Goal: Task Accomplishment & Management: Manage account settings

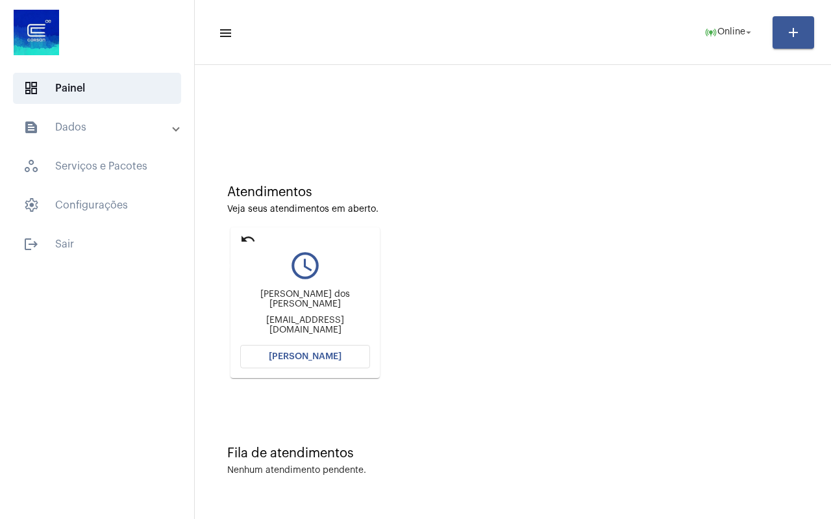
click at [245, 237] on mat-icon "undo" at bounding box center [248, 239] width 16 height 16
click at [245, 239] on mat-icon "undo" at bounding box center [248, 239] width 16 height 16
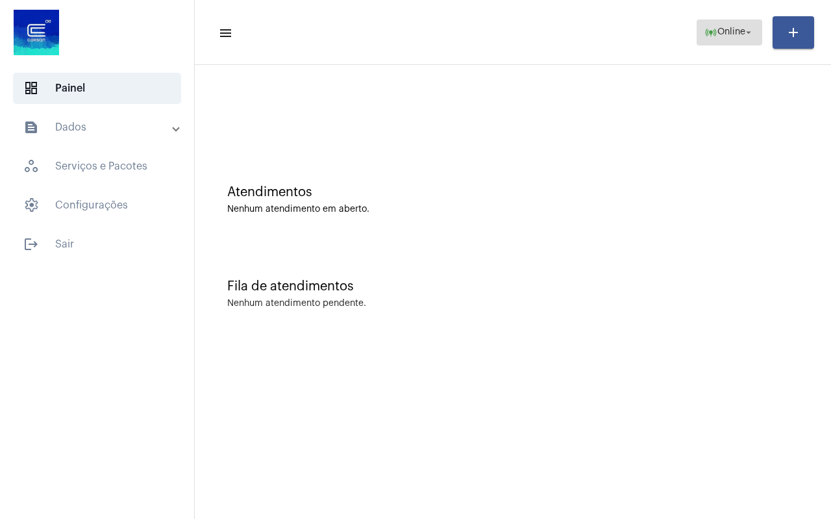
click at [717, 33] on span "Online" at bounding box center [731, 32] width 28 height 9
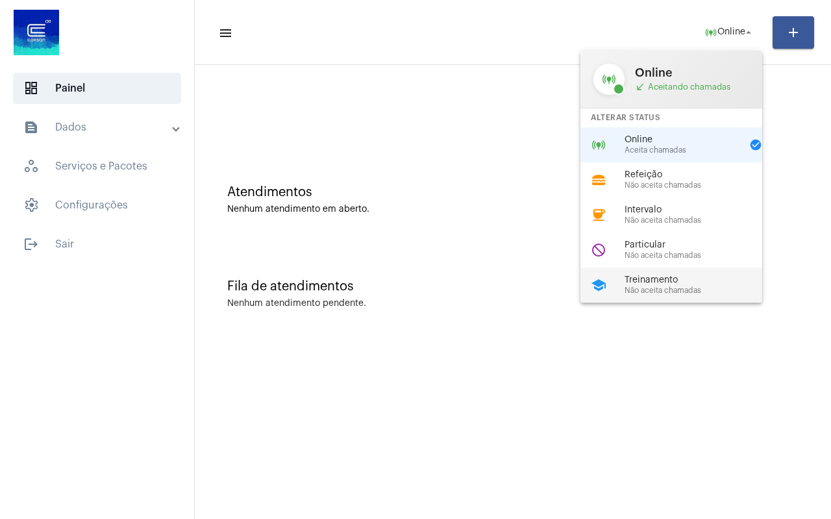
click at [665, 290] on span "Não aceita chamadas" at bounding box center [699, 290] width 148 height 8
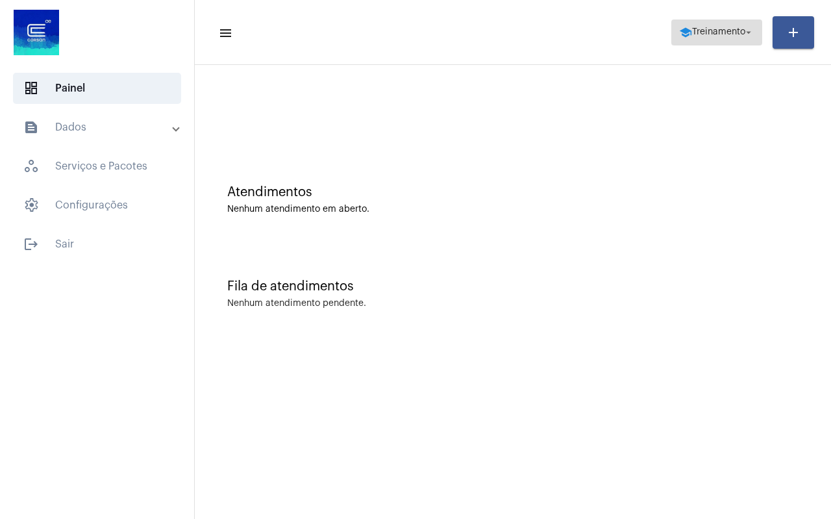
click at [730, 32] on span "Treinamento" at bounding box center [718, 32] width 53 height 9
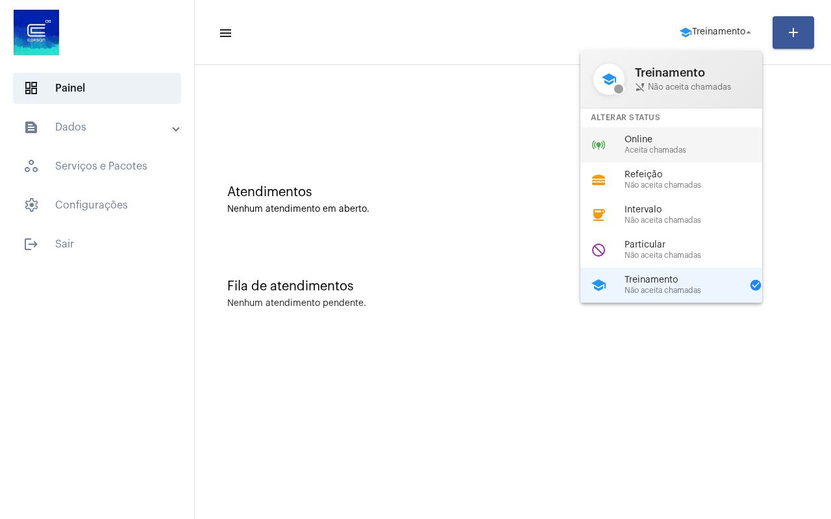
click at [649, 142] on span "Online" at bounding box center [699, 140] width 148 height 10
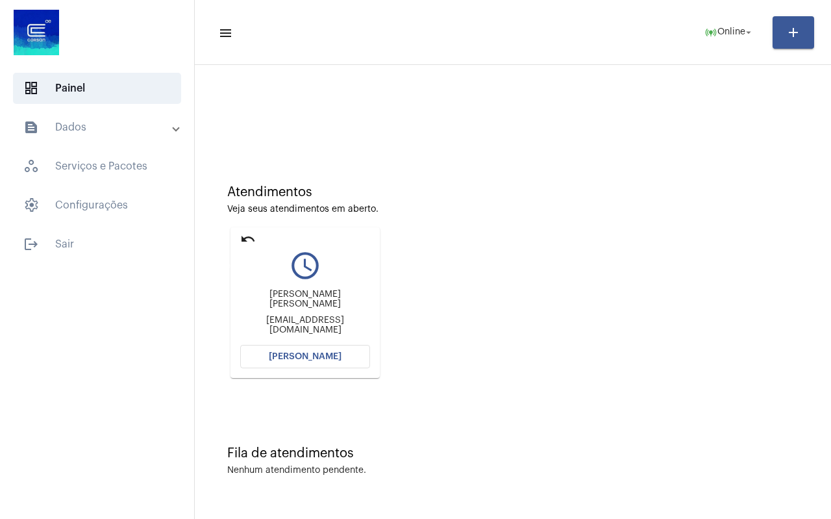
click at [249, 240] on mat-icon "undo" at bounding box center [248, 239] width 16 height 16
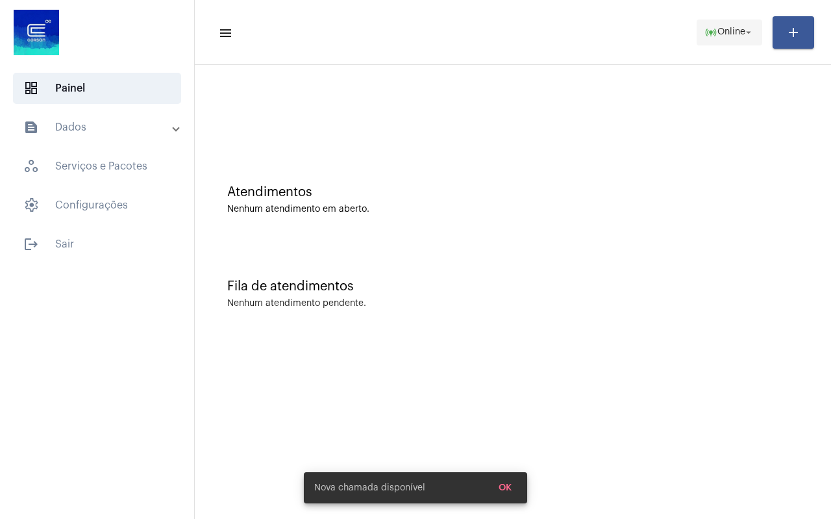
click at [732, 41] on span "online_prediction Online arrow_drop_down" at bounding box center [729, 31] width 50 height 23
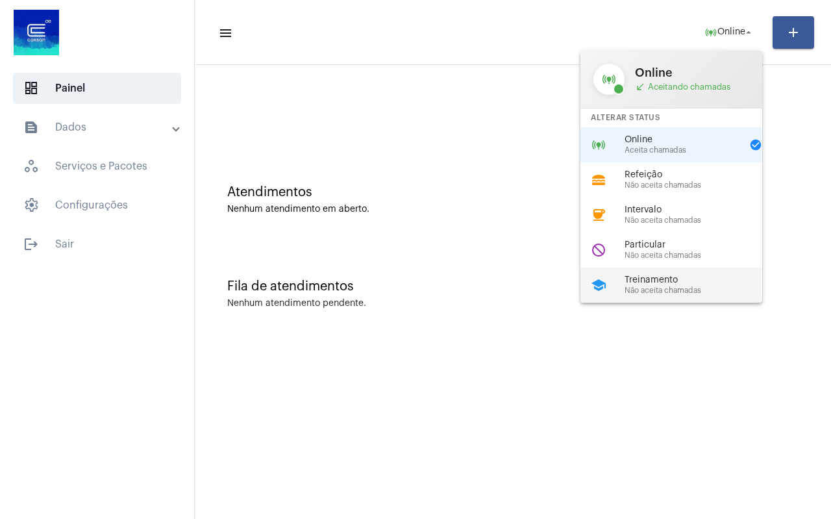
click at [680, 280] on span "Treinamento" at bounding box center [699, 280] width 148 height 10
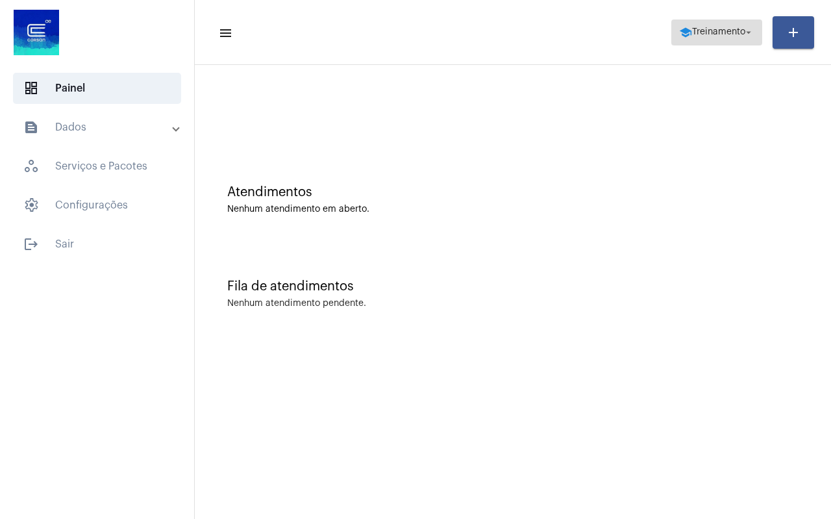
click at [714, 45] on button "school Treinamento arrow_drop_down" at bounding box center [716, 32] width 91 height 26
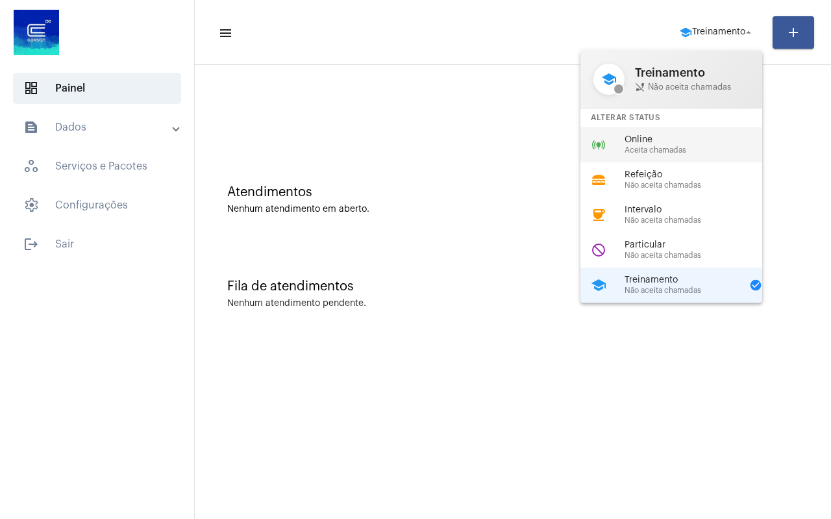
click at [672, 144] on span "Online" at bounding box center [699, 140] width 148 height 10
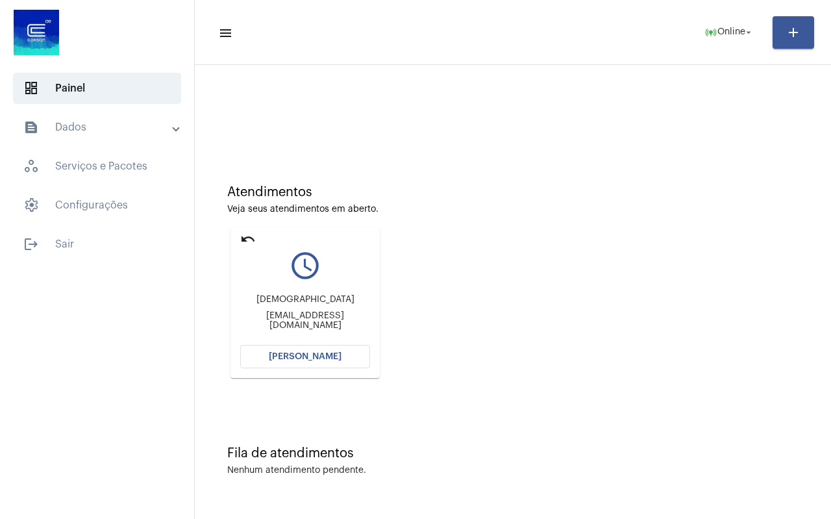
click at [239, 236] on mat-card "undo query_builder [PERSON_NAME] [PERSON_NAME][EMAIL_ADDRESS][DOMAIN_NAME] [PER…" at bounding box center [304, 302] width 149 height 151
click at [243, 238] on mat-icon "undo" at bounding box center [248, 239] width 16 height 16
click at [246, 240] on mat-icon "undo" at bounding box center [248, 239] width 16 height 16
click at [243, 234] on mat-icon "undo" at bounding box center [248, 239] width 16 height 16
click at [245, 238] on mat-icon "undo" at bounding box center [248, 239] width 16 height 16
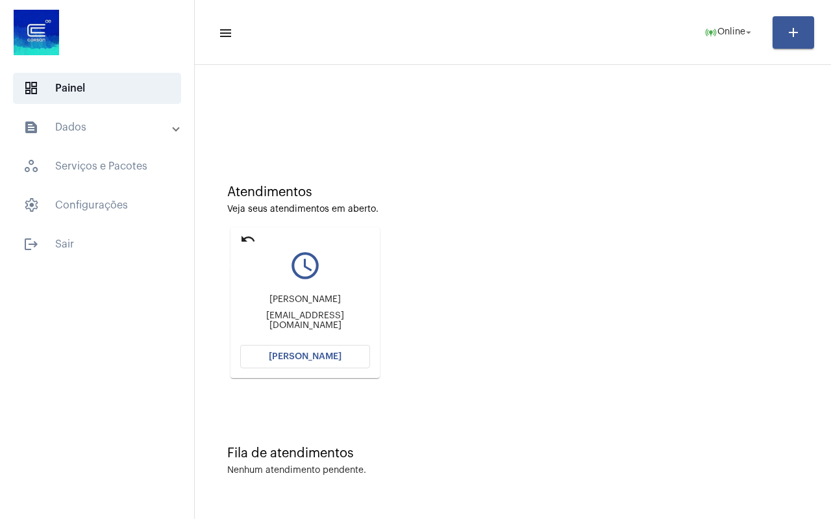
click at [245, 239] on mat-icon "undo" at bounding box center [248, 239] width 16 height 16
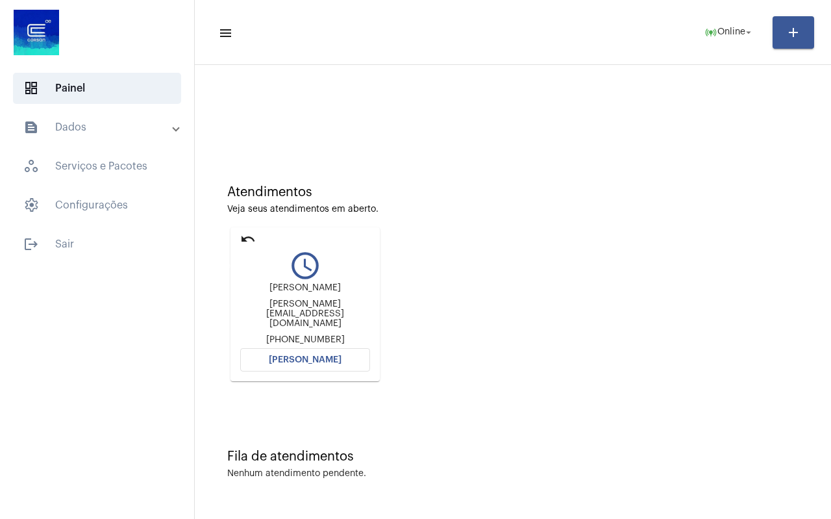
click at [245, 239] on mat-icon "undo" at bounding box center [248, 239] width 16 height 16
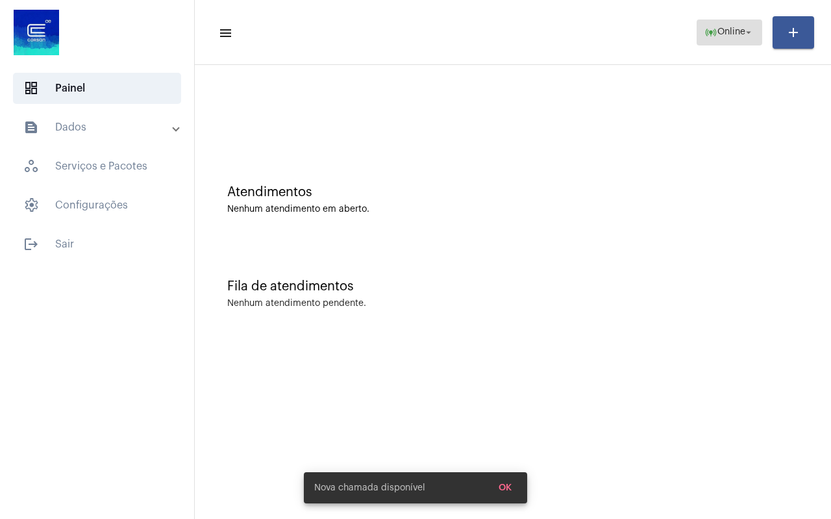
click at [723, 36] on span "Online" at bounding box center [731, 32] width 28 height 9
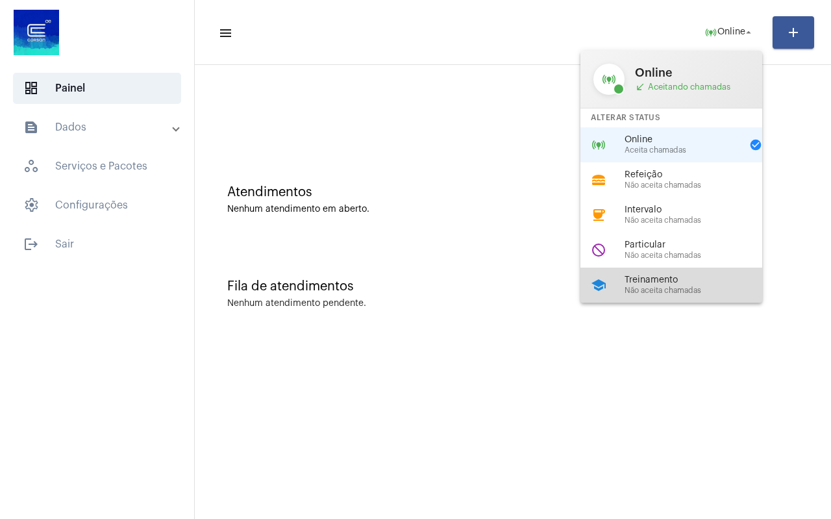
click at [675, 271] on div "school Treinamento Não aceita chamadas" at bounding box center [681, 284] width 203 height 35
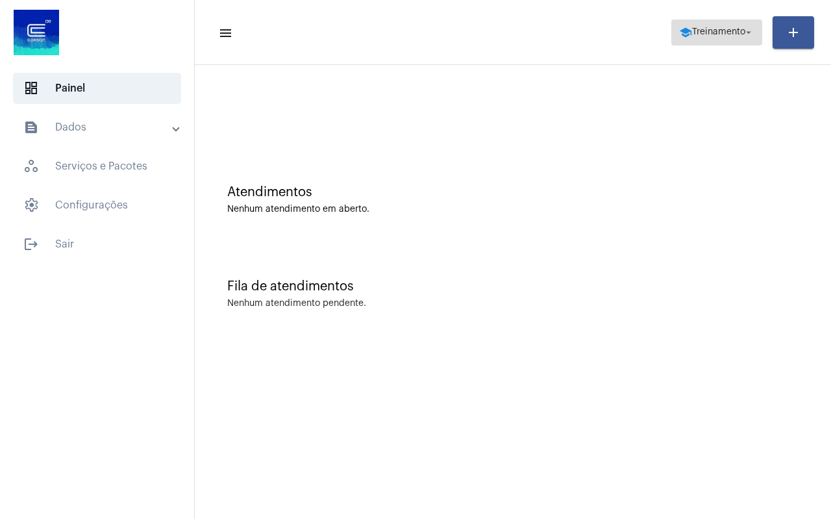
click at [721, 27] on span "school Treinamento arrow_drop_down" at bounding box center [716, 31] width 75 height 23
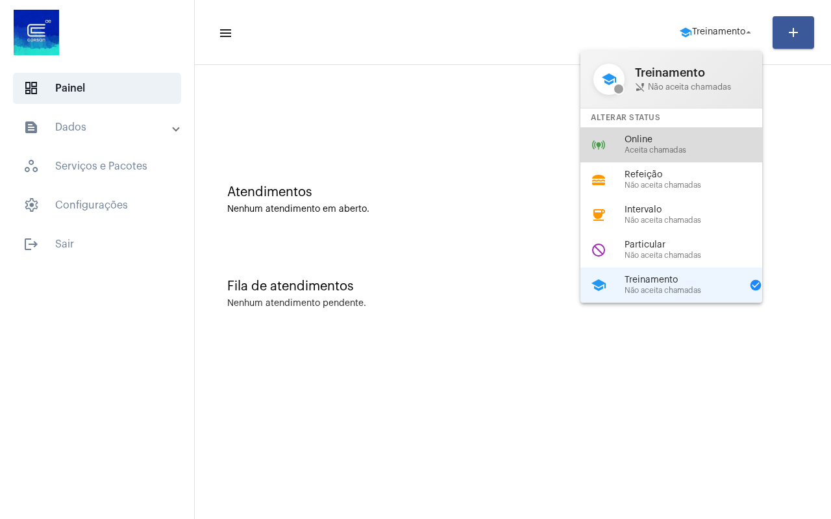
click at [659, 147] on span "Aceita chamadas" at bounding box center [699, 150] width 148 height 8
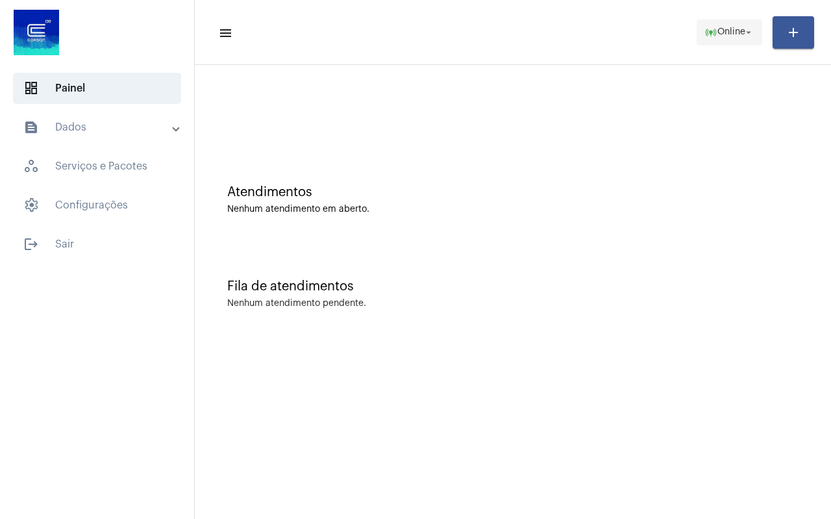
click at [720, 34] on span "Online" at bounding box center [731, 32] width 28 height 9
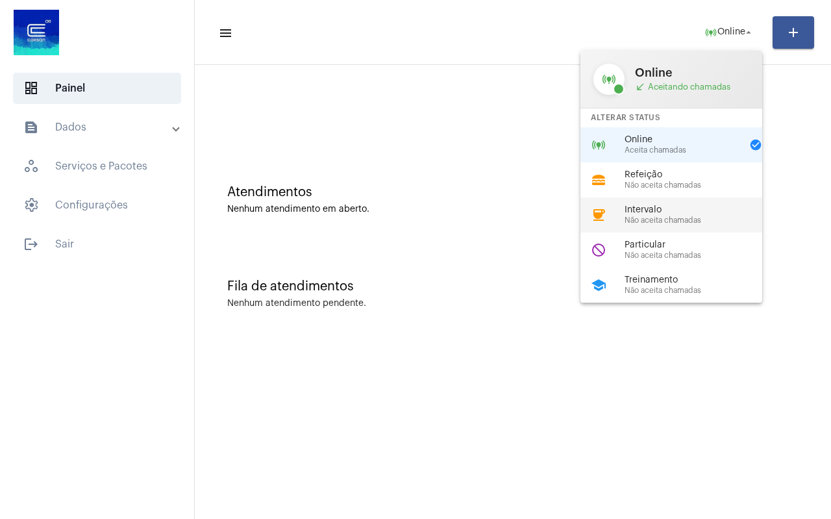
click at [669, 220] on span "Não aceita chamadas" at bounding box center [699, 220] width 148 height 8
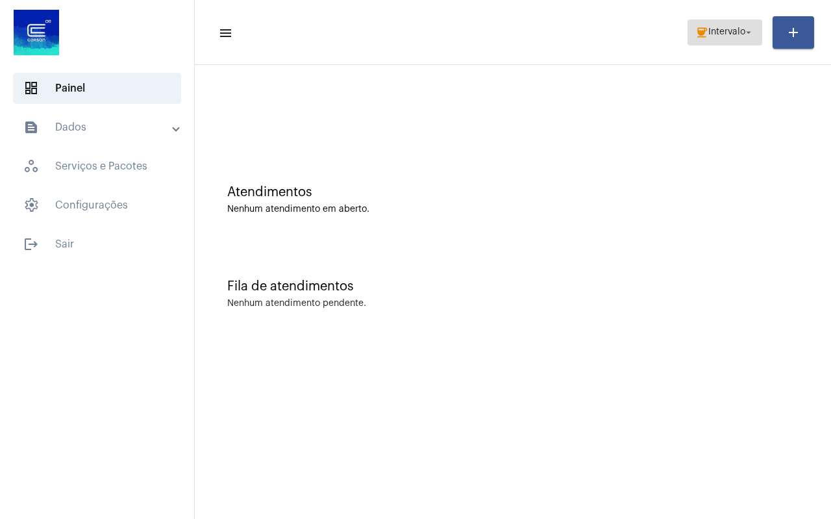
click at [706, 38] on span "coffee Intervalo arrow_drop_down" at bounding box center [724, 31] width 59 height 23
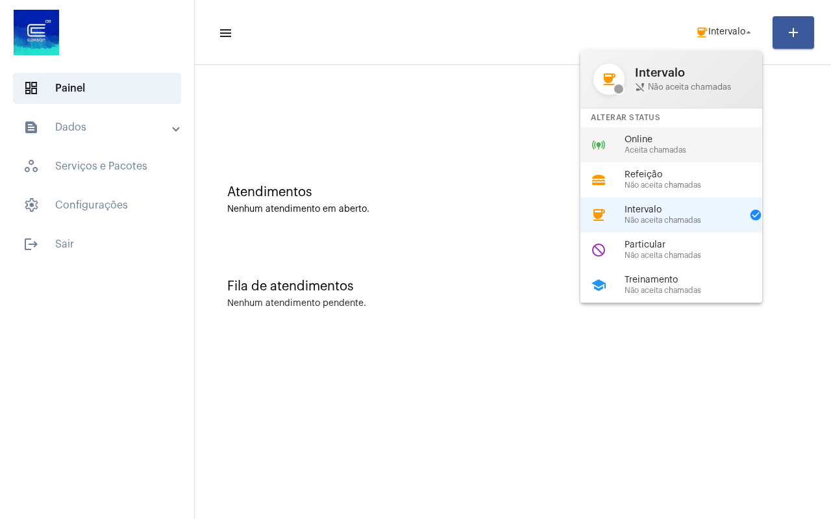
click at [705, 146] on span "Aceita chamadas" at bounding box center [699, 150] width 148 height 8
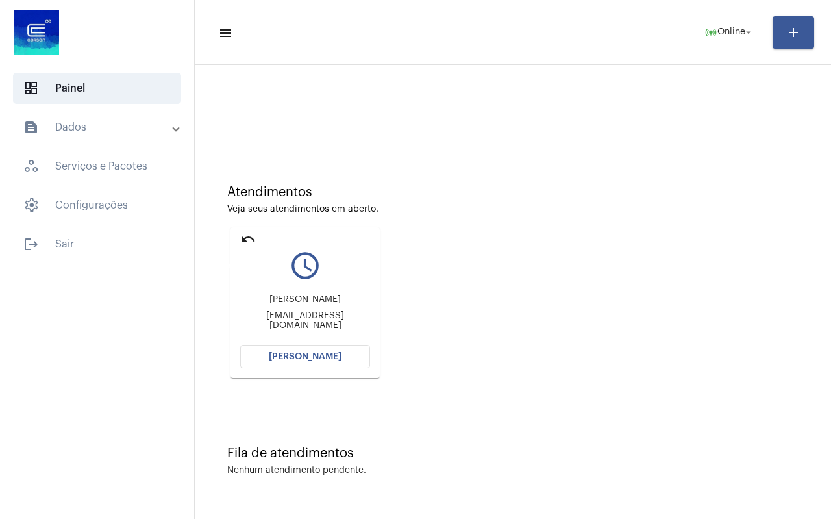
click at [254, 240] on mat-icon "undo" at bounding box center [248, 239] width 16 height 16
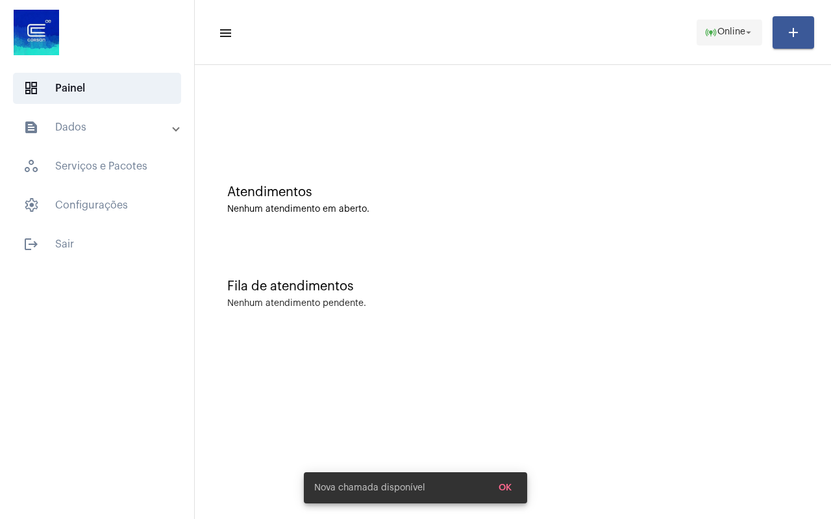
click at [721, 35] on span "Online" at bounding box center [731, 32] width 28 height 9
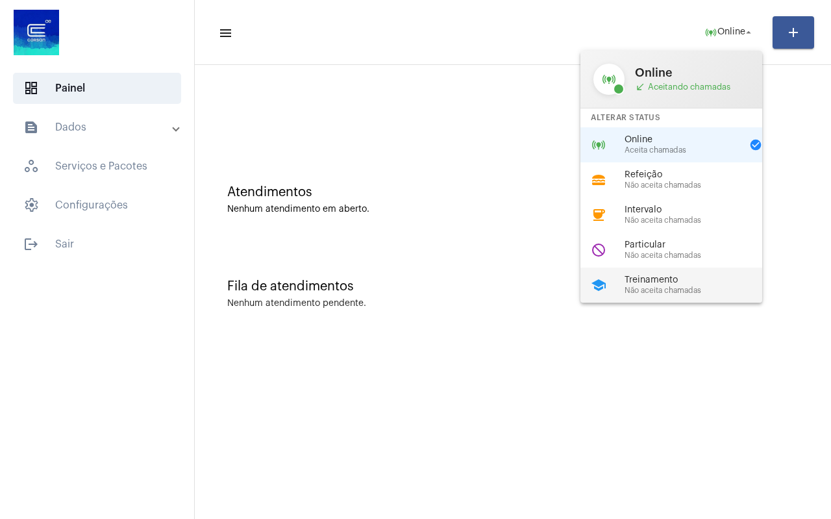
click at [625, 279] on span "Treinamento" at bounding box center [699, 280] width 148 height 10
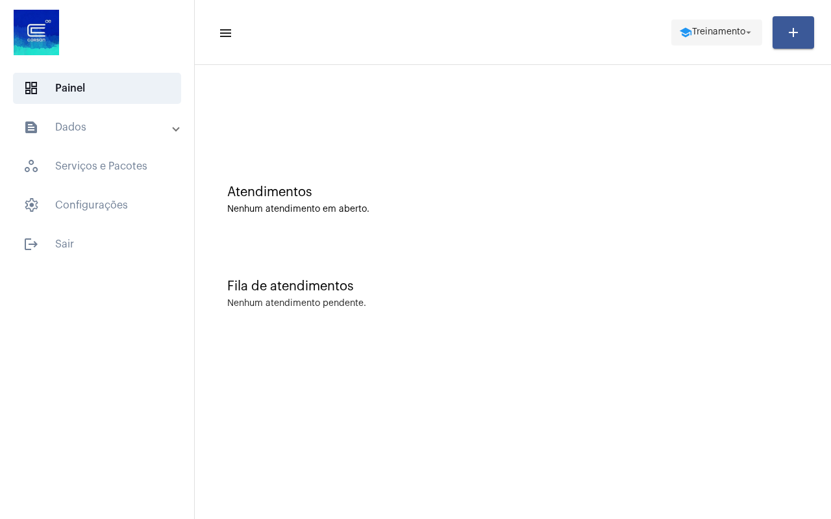
click at [723, 37] on span "school Treinamento arrow_drop_down" at bounding box center [716, 31] width 75 height 23
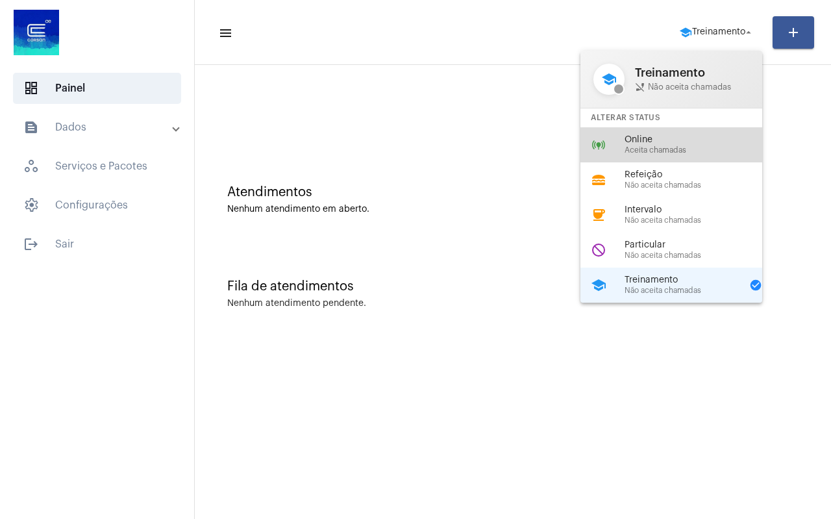
click at [669, 143] on span "Online" at bounding box center [699, 140] width 148 height 10
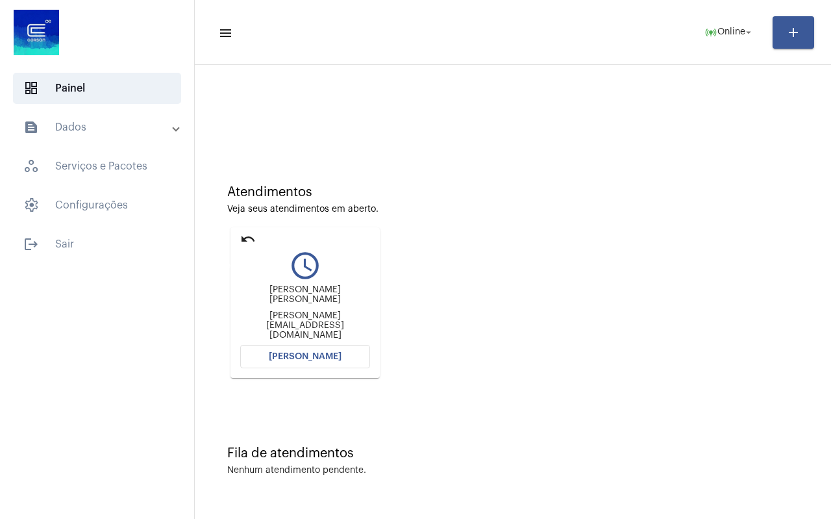
click at [245, 237] on mat-icon "undo" at bounding box center [248, 239] width 16 height 16
click at [250, 238] on mat-icon "undo" at bounding box center [248, 239] width 16 height 16
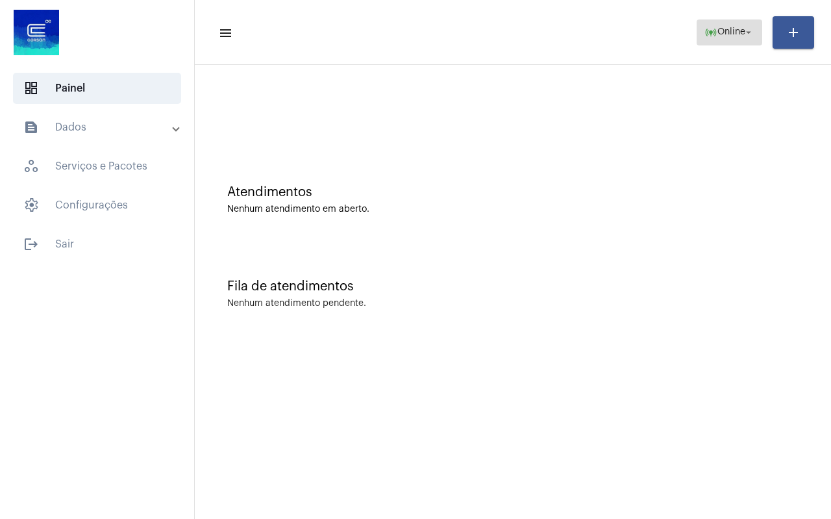
click at [715, 41] on span "online_prediction Online arrow_drop_down" at bounding box center [729, 31] width 50 height 23
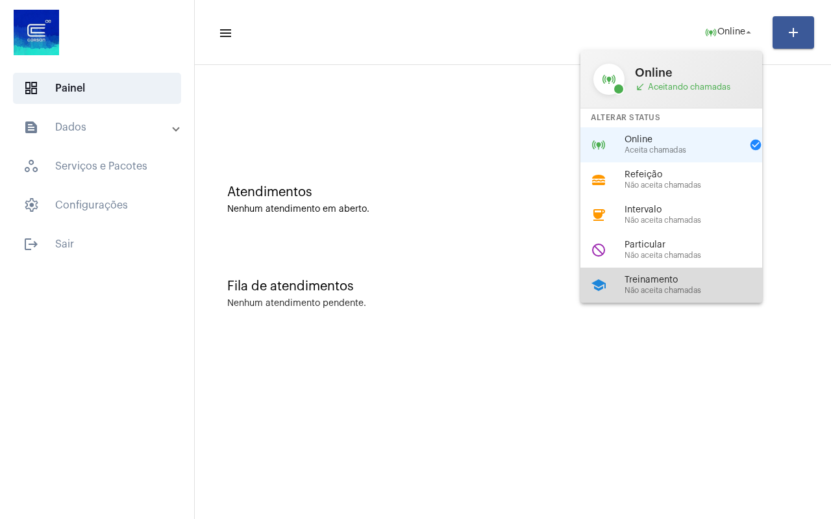
click at [668, 294] on span "Não aceita chamadas" at bounding box center [699, 290] width 148 height 8
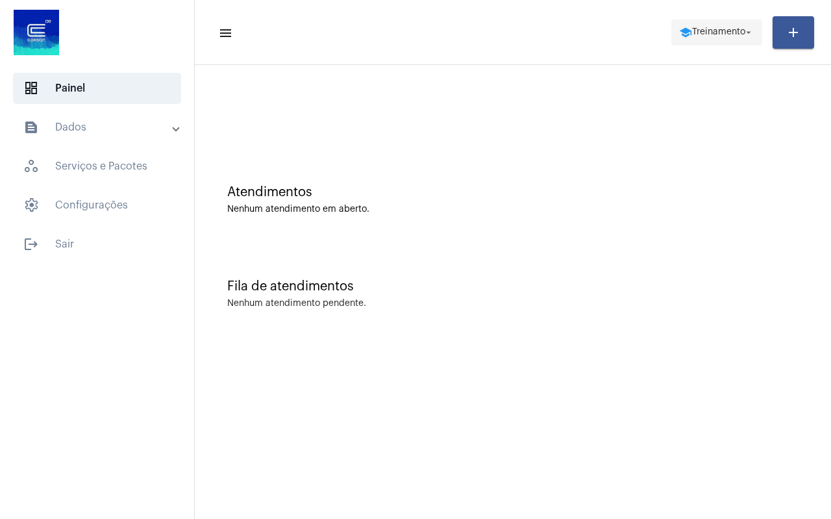
click at [699, 39] on span "school Treinamento arrow_drop_down" at bounding box center [716, 31] width 75 height 23
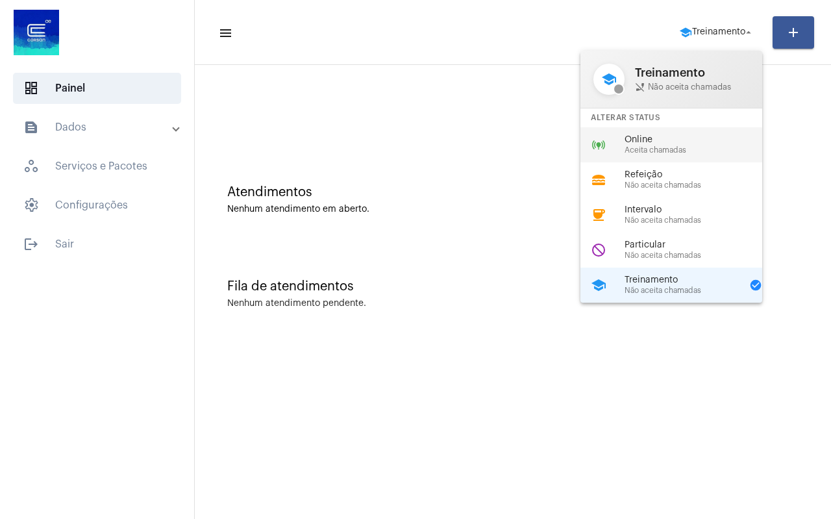
click at [654, 143] on span "Online" at bounding box center [699, 140] width 148 height 10
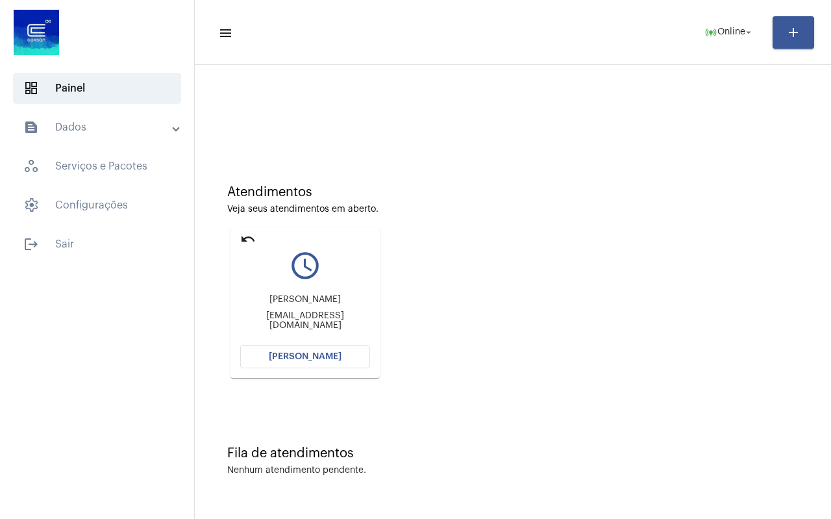
click at [244, 238] on mat-icon "undo" at bounding box center [248, 239] width 16 height 16
click at [245, 236] on mat-icon "undo" at bounding box center [248, 239] width 16 height 16
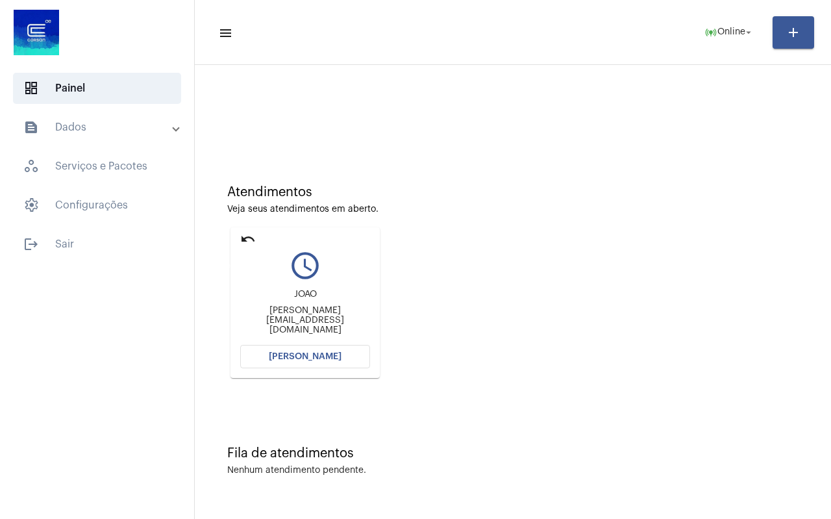
click at [245, 236] on mat-icon "undo" at bounding box center [248, 239] width 16 height 16
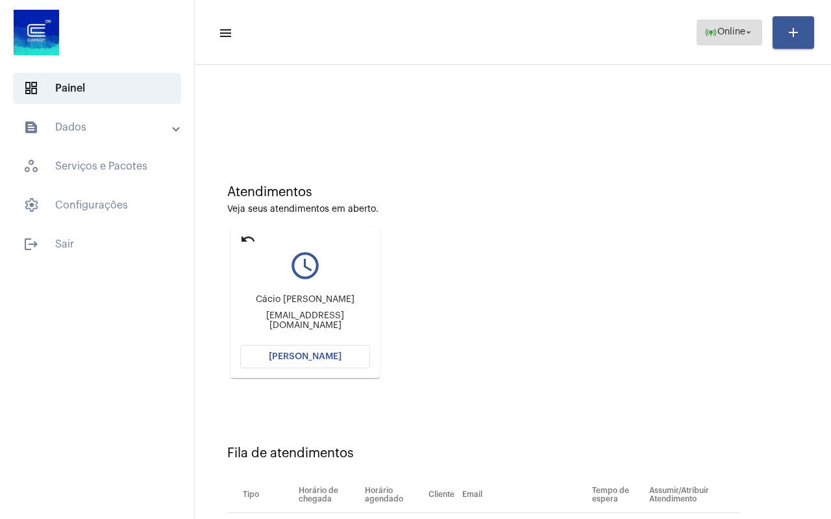
click at [741, 34] on span "Online" at bounding box center [731, 32] width 28 height 9
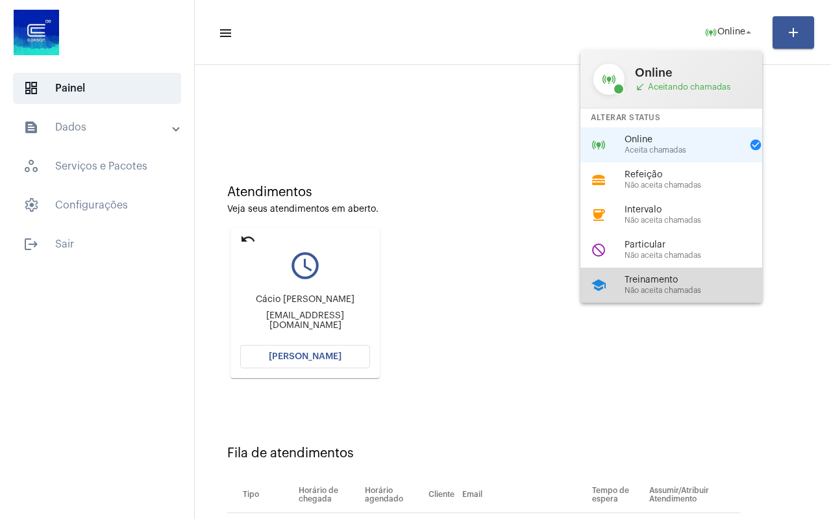
drag, startPoint x: 663, startPoint y: 273, endPoint x: 656, endPoint y: 273, distance: 6.5
click at [662, 273] on div "school Treinamento Não aceita chamadas" at bounding box center [681, 284] width 203 height 35
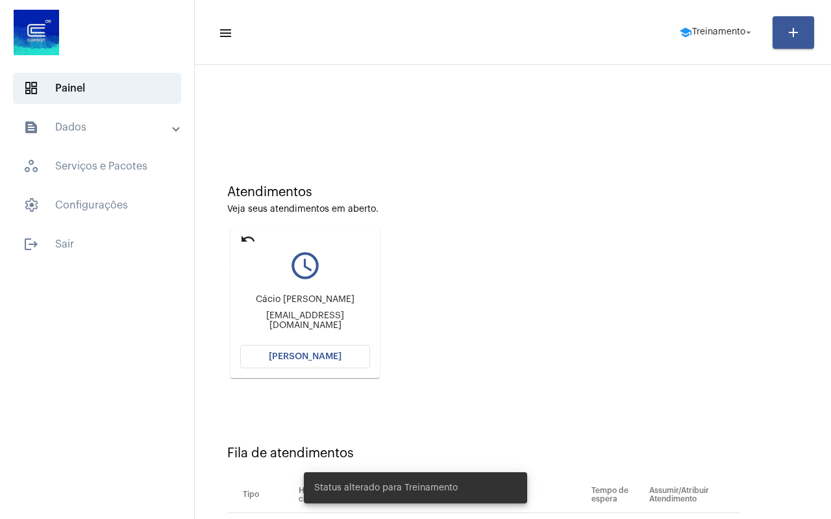
click at [243, 236] on mat-icon "undo" at bounding box center [248, 239] width 16 height 16
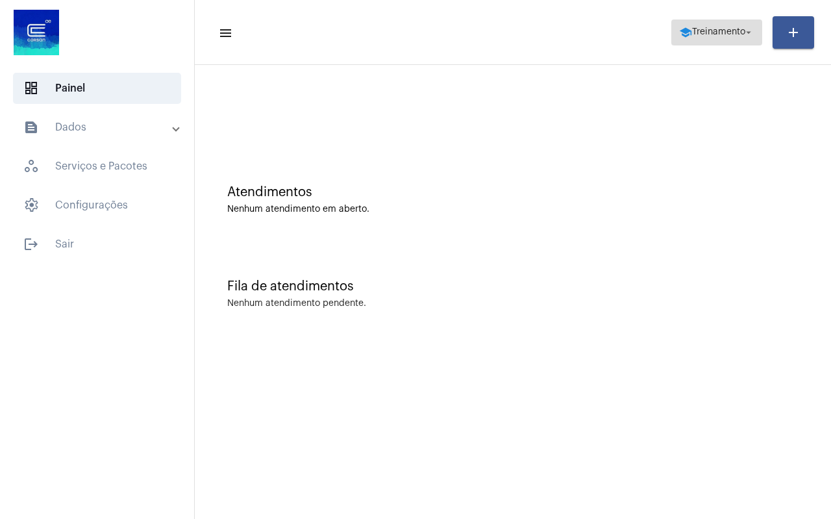
click at [724, 38] on span "school Treinamento arrow_drop_down" at bounding box center [716, 31] width 75 height 23
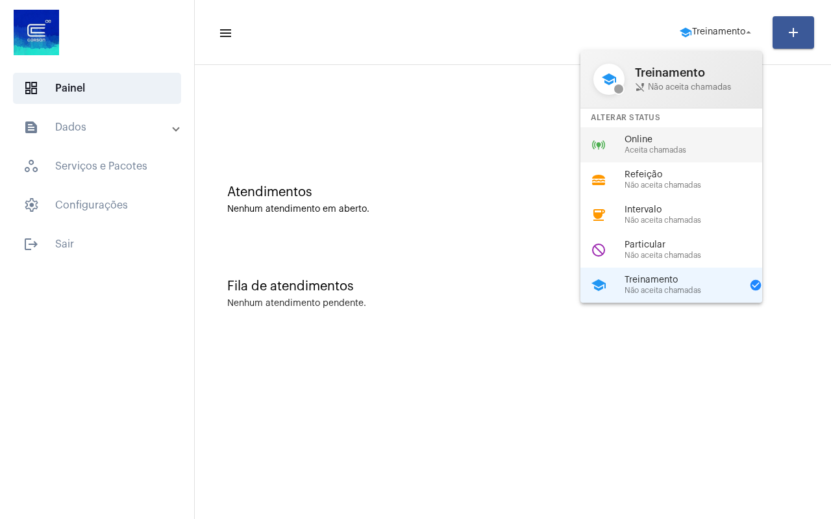
click at [622, 142] on div "online_prediction Online Aceita chamadas" at bounding box center [681, 144] width 203 height 35
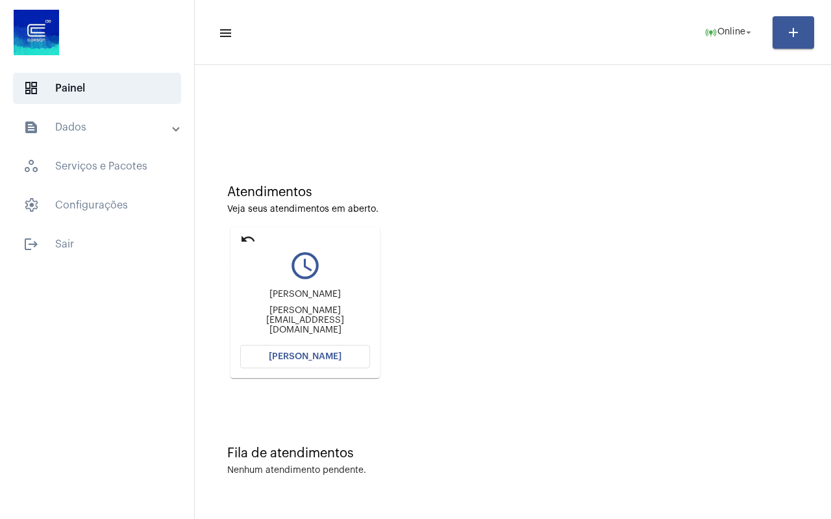
click at [243, 240] on mat-icon "undo" at bounding box center [248, 239] width 16 height 16
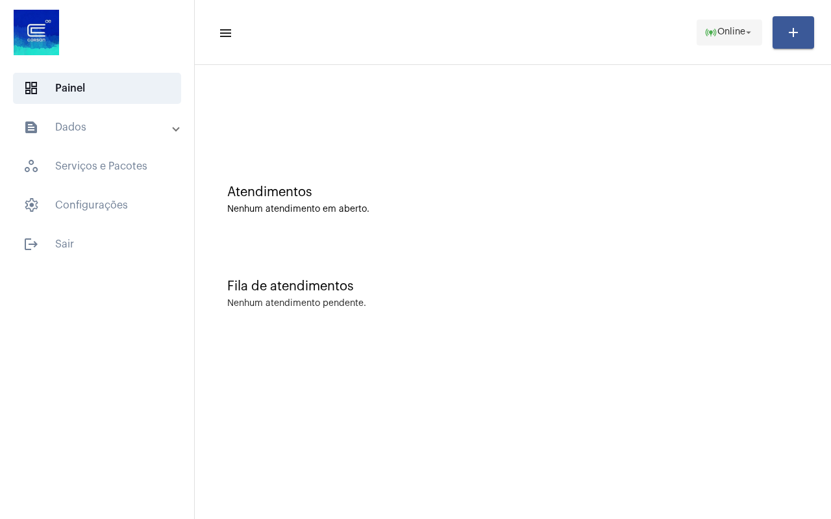
click at [727, 37] on span "online_prediction Online arrow_drop_down" at bounding box center [729, 31] width 50 height 23
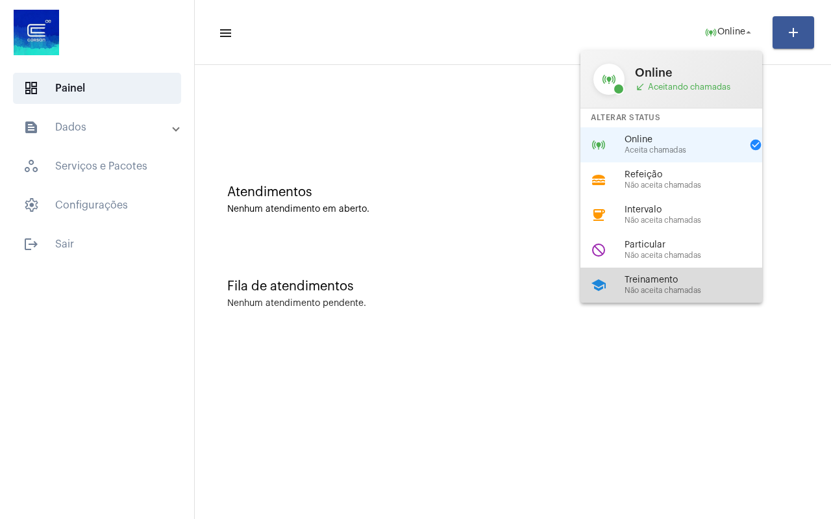
click at [654, 280] on span "Treinamento" at bounding box center [699, 280] width 148 height 10
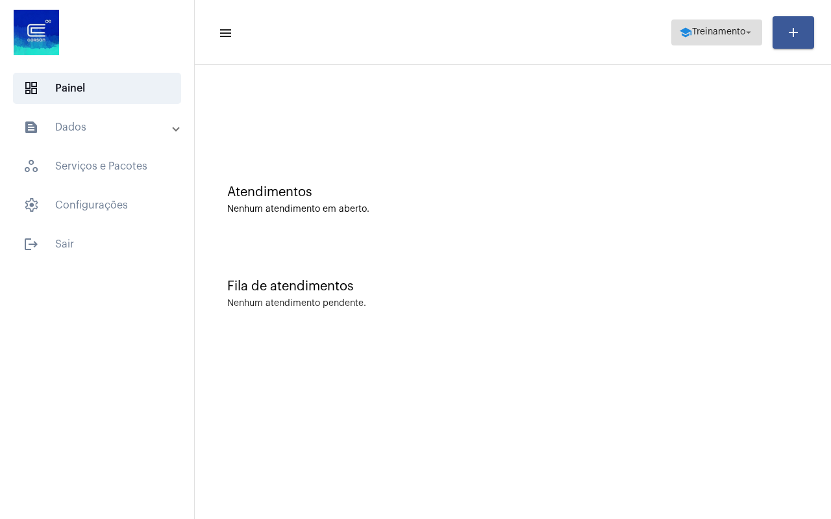
click at [712, 36] on span "Treinamento" at bounding box center [718, 32] width 53 height 9
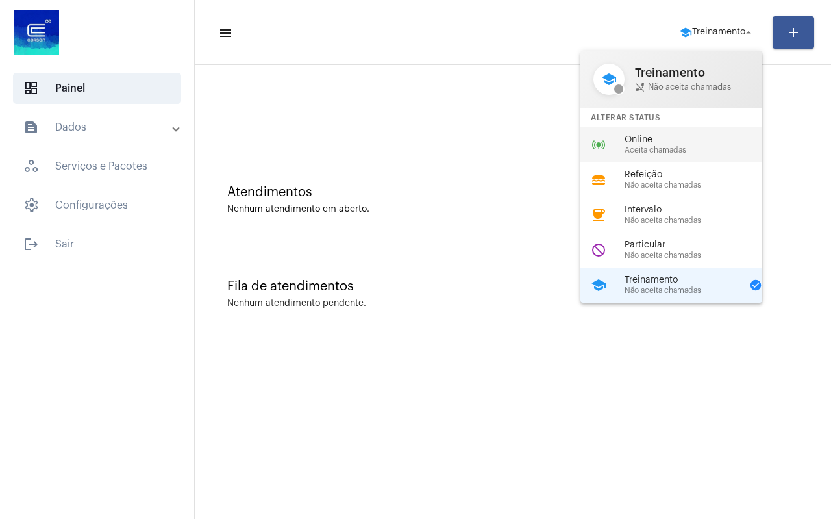
click at [670, 153] on span "Aceita chamadas" at bounding box center [699, 150] width 148 height 8
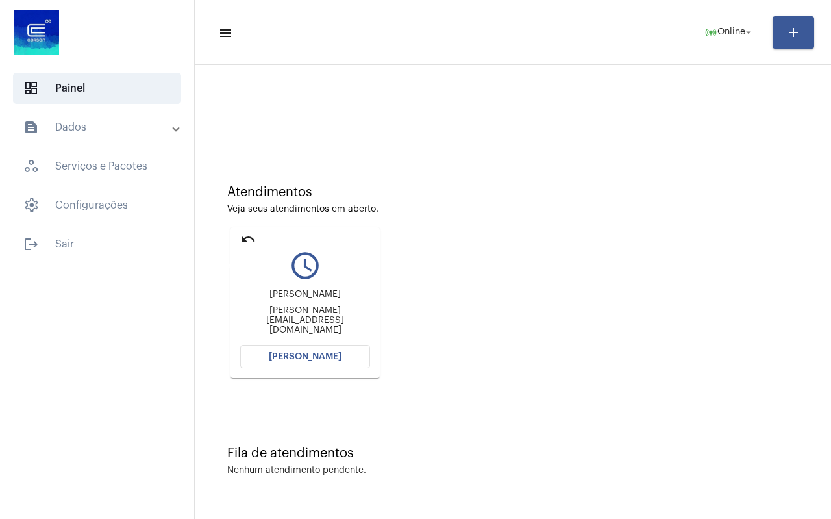
click at [249, 241] on mat-icon "undo" at bounding box center [248, 239] width 16 height 16
click at [243, 236] on mat-icon "undo" at bounding box center [248, 239] width 16 height 16
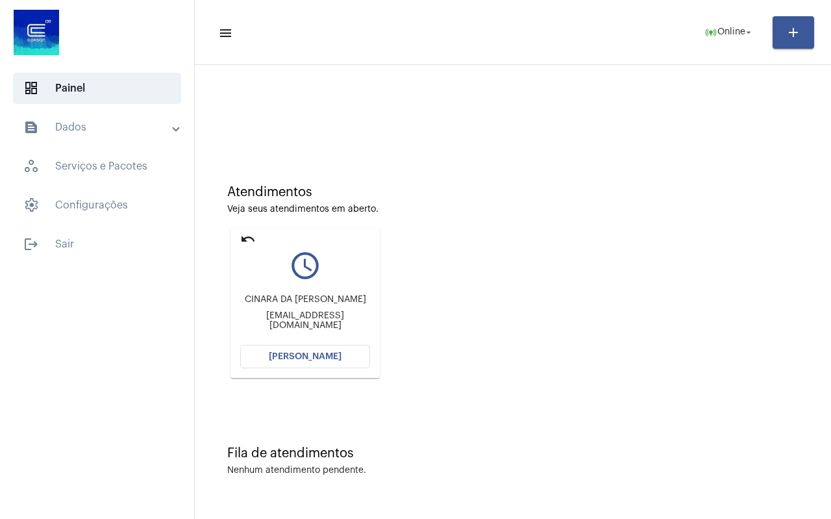
click at [243, 236] on mat-icon "undo" at bounding box center [248, 239] width 16 height 16
click at [243, 236] on div "Atendimentos Veja seus atendimentos em aberto. undo query_builder [PERSON_NAME]…" at bounding box center [512, 276] width 623 height 261
click at [243, 236] on mat-icon "undo" at bounding box center [248, 239] width 16 height 16
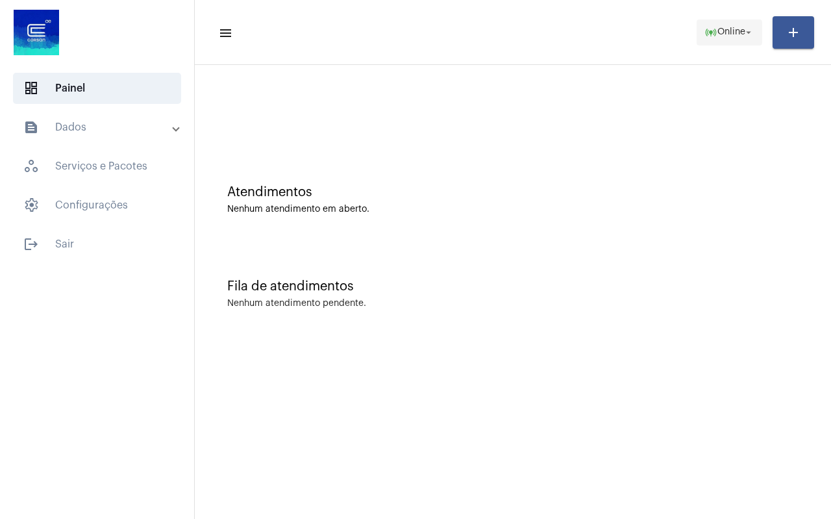
click at [715, 27] on span "online_prediction Online arrow_drop_down" at bounding box center [729, 31] width 50 height 23
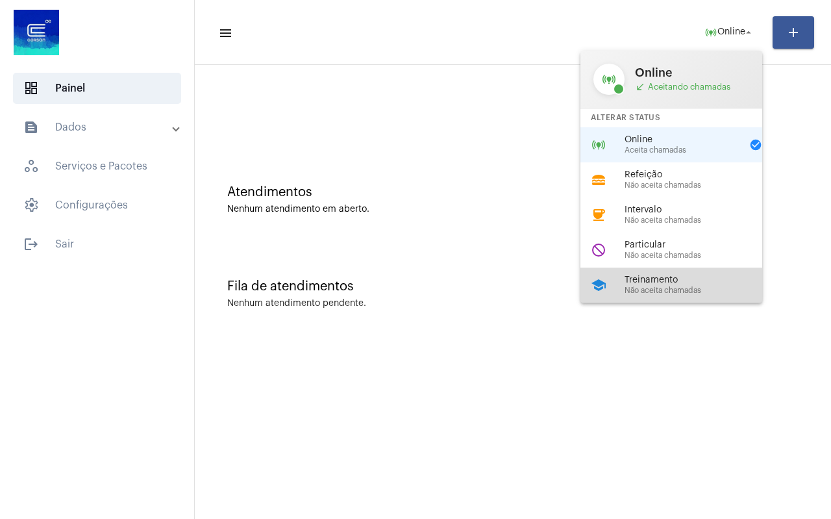
click at [674, 280] on span "Treinamento" at bounding box center [699, 280] width 148 height 10
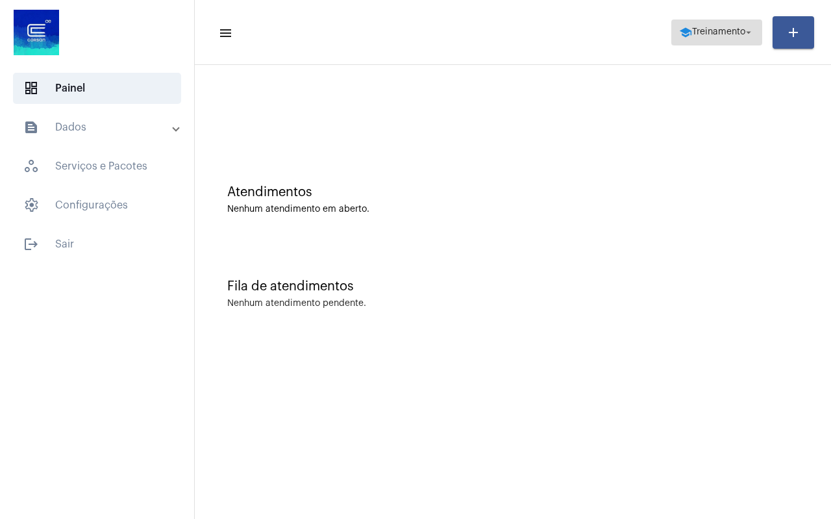
click at [725, 35] on span "Treinamento" at bounding box center [718, 32] width 53 height 9
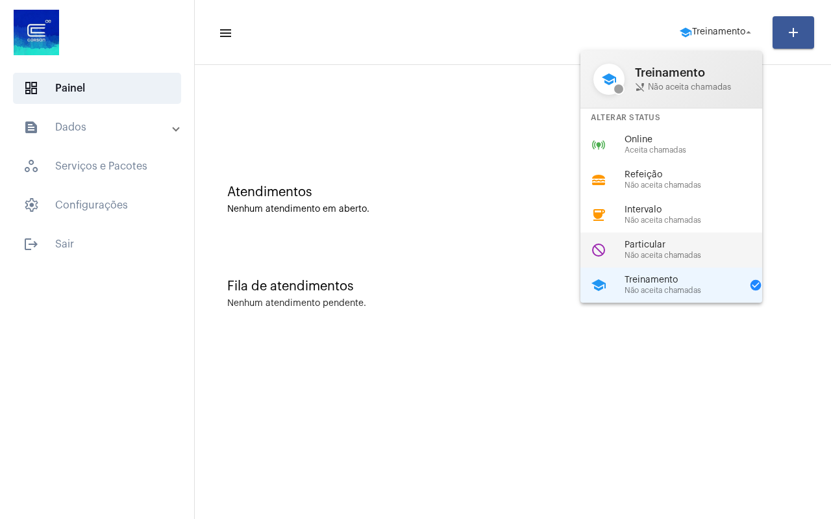
click at [650, 250] on div "Particular Não aceita chamadas" at bounding box center [699, 249] width 148 height 19
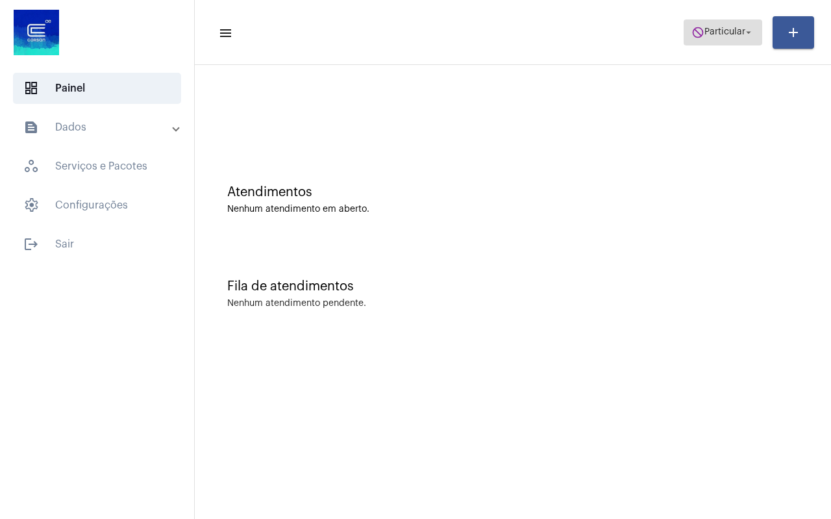
click at [738, 40] on span "do_not_disturb Particular arrow_drop_down" at bounding box center [722, 31] width 63 height 23
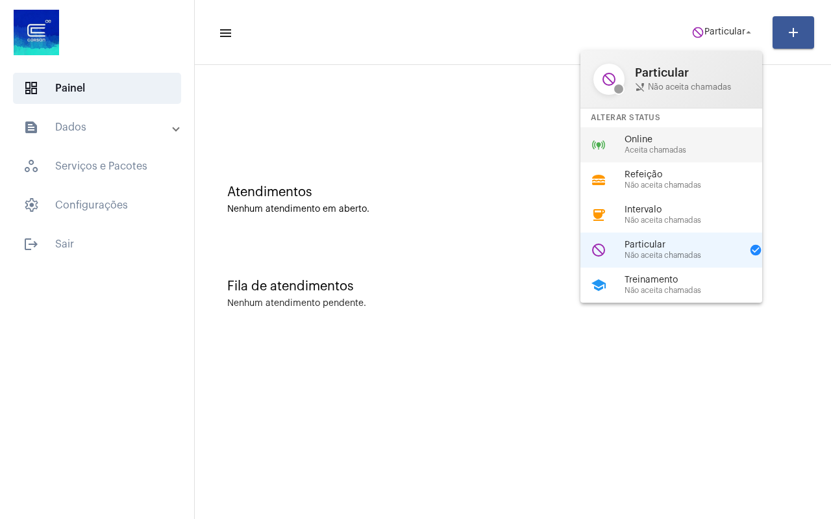
click at [684, 153] on span "Aceita chamadas" at bounding box center [699, 150] width 148 height 8
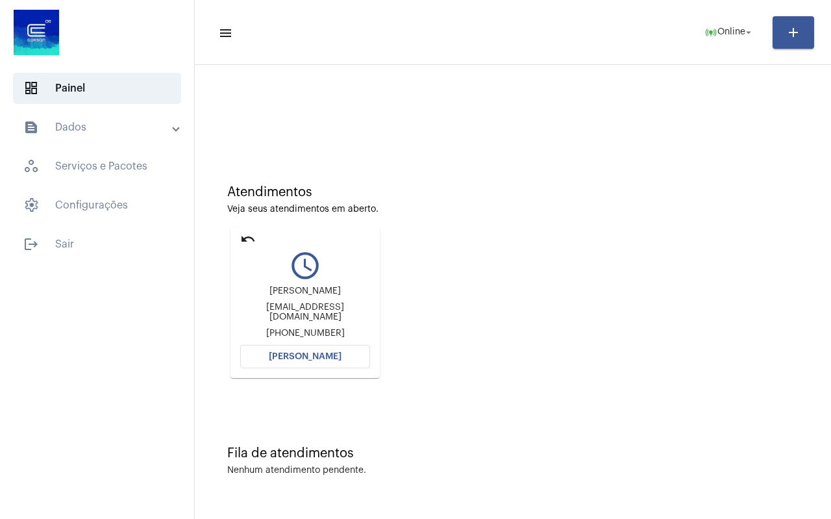
click at [251, 241] on mat-icon "undo" at bounding box center [248, 239] width 16 height 16
click at [251, 236] on mat-icon "undo" at bounding box center [248, 239] width 16 height 16
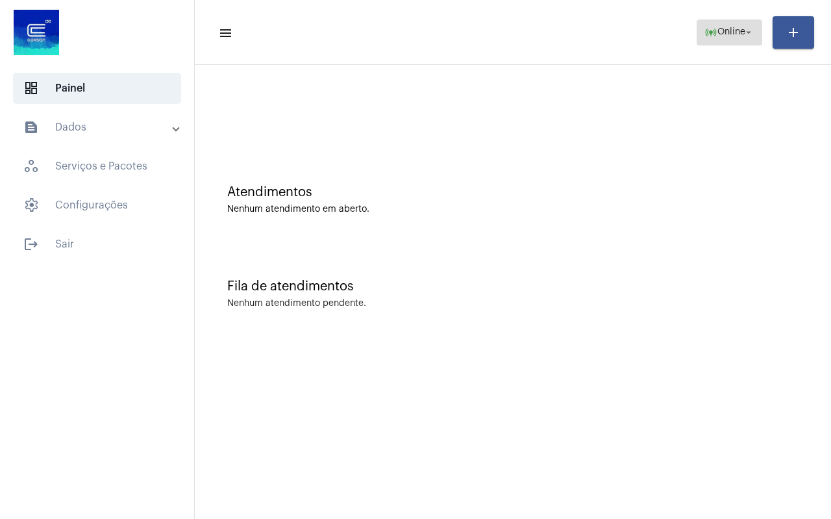
click at [718, 29] on span "Online" at bounding box center [731, 32] width 28 height 9
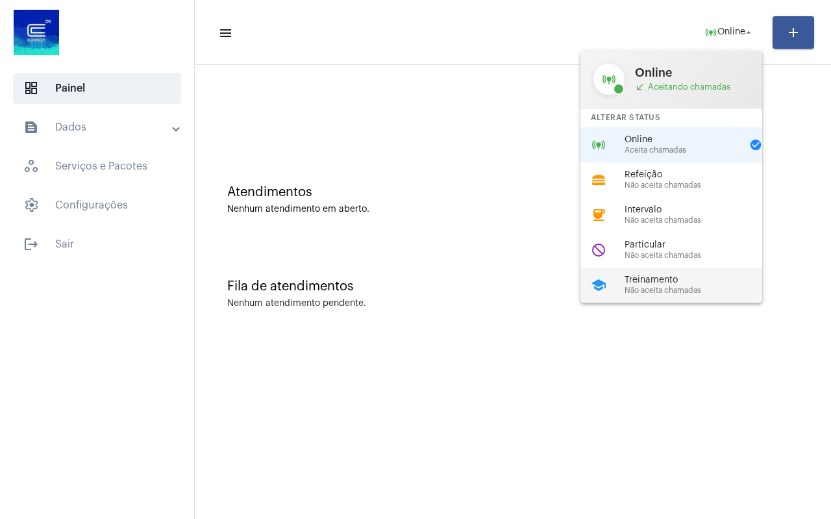
click at [641, 285] on div "Treinamento Não aceita chamadas" at bounding box center [699, 284] width 148 height 19
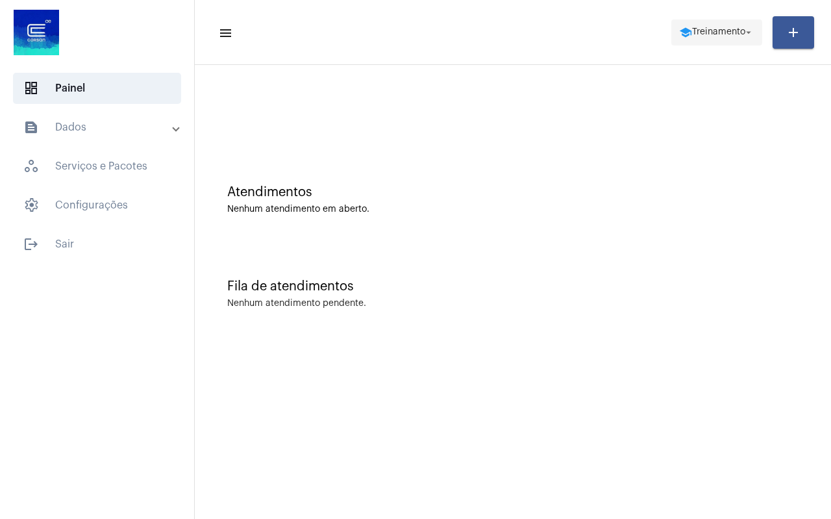
click at [725, 37] on span "school Treinamento arrow_drop_down" at bounding box center [716, 31] width 75 height 23
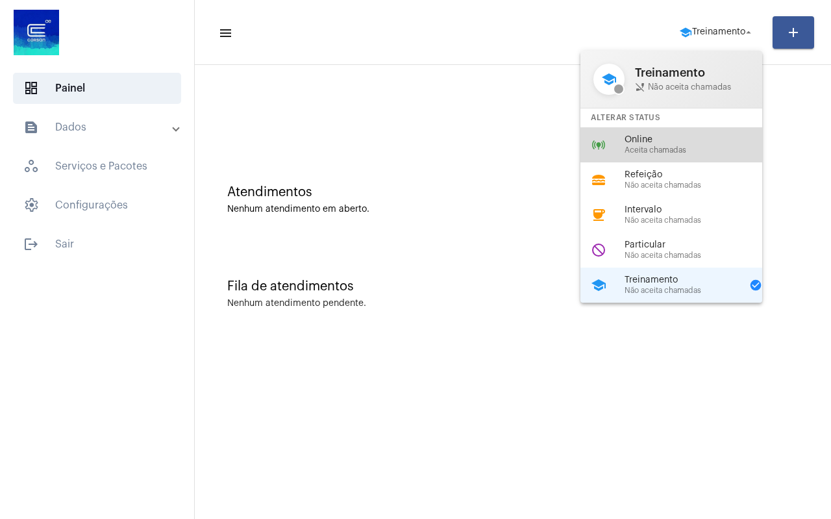
click at [673, 138] on span "Online" at bounding box center [699, 140] width 148 height 10
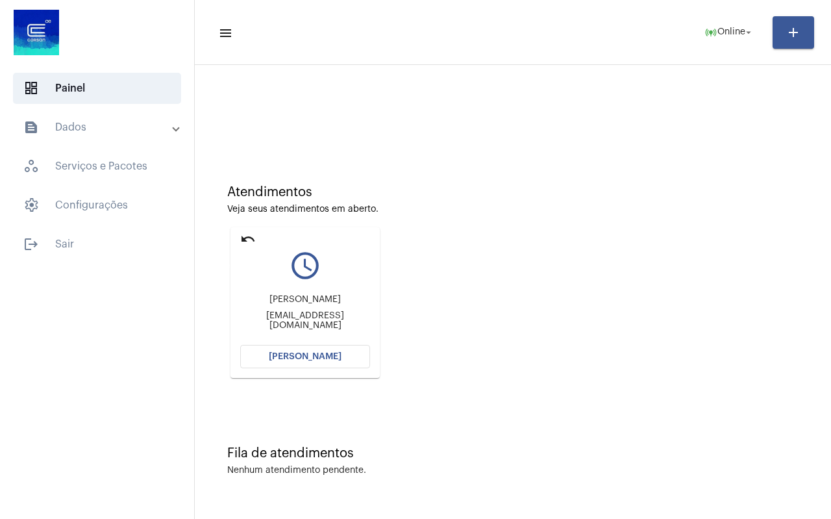
click at [247, 238] on mat-icon "undo" at bounding box center [248, 239] width 16 height 16
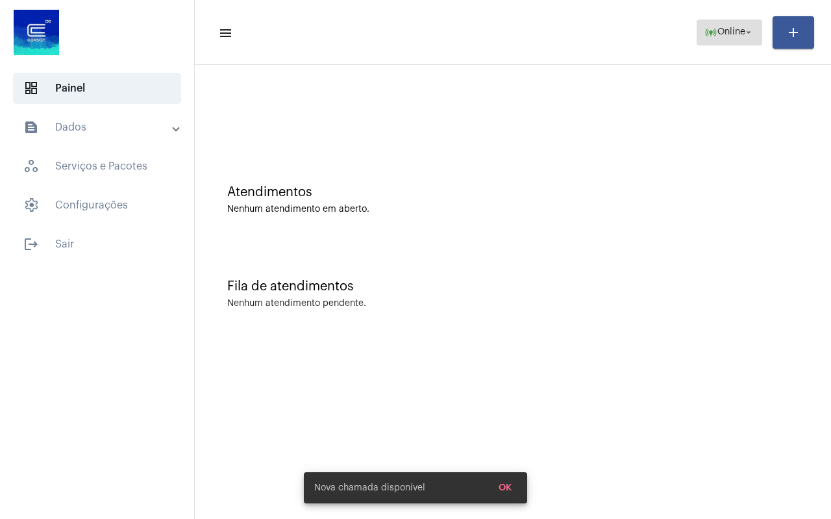
click at [734, 34] on span "Online" at bounding box center [731, 32] width 28 height 9
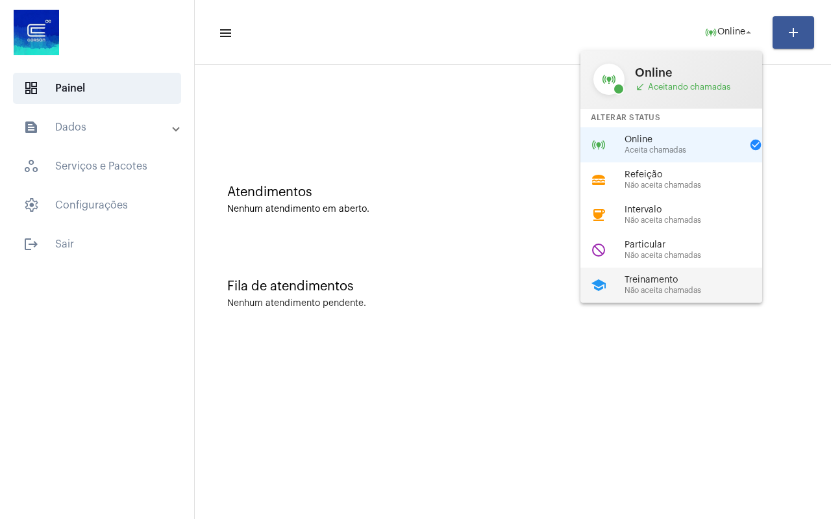
click at [657, 277] on span "Treinamento" at bounding box center [699, 280] width 148 height 10
